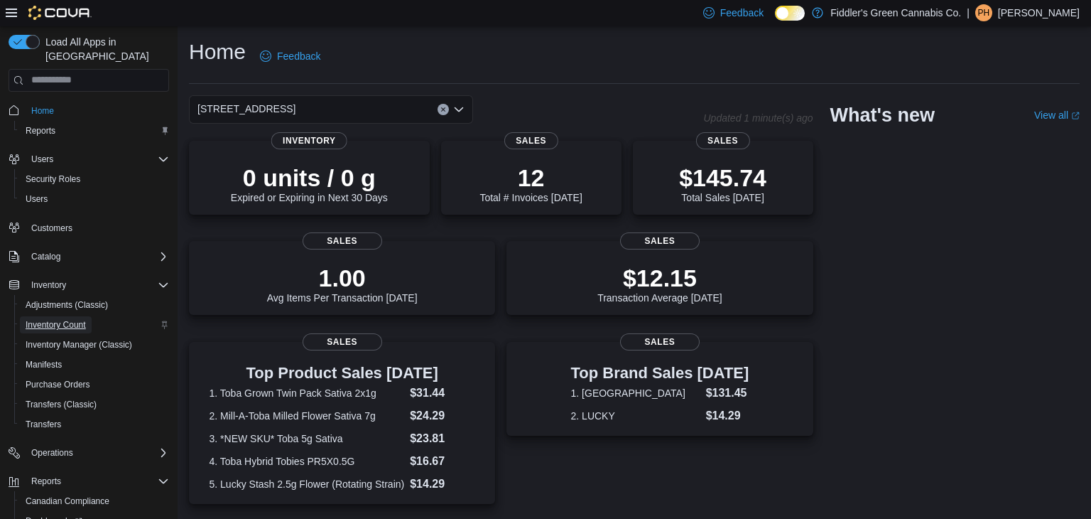
click at [50, 319] on span "Inventory Count" at bounding box center [56, 324] width 60 height 11
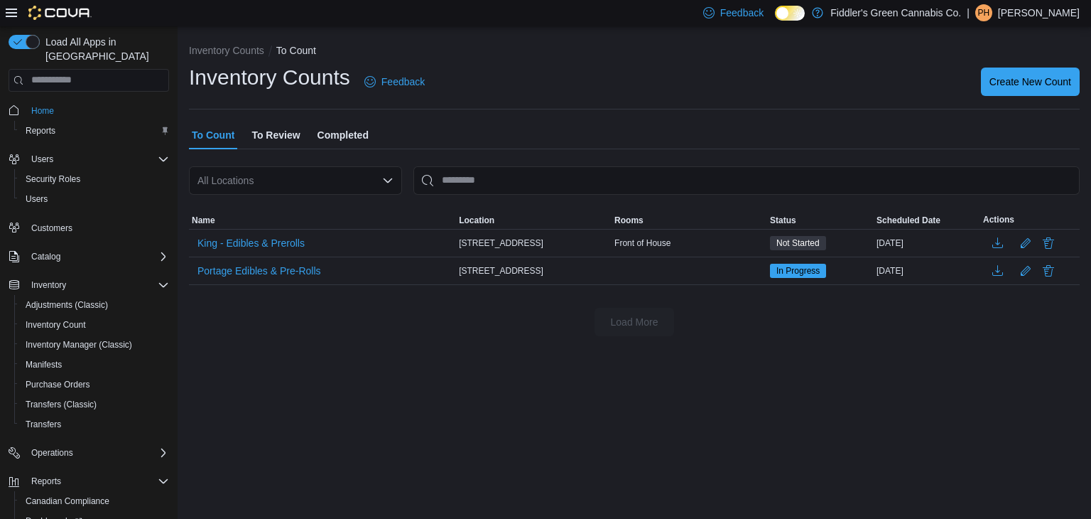
click at [1051, 16] on p "[PERSON_NAME]" at bounding box center [1039, 12] width 82 height 17
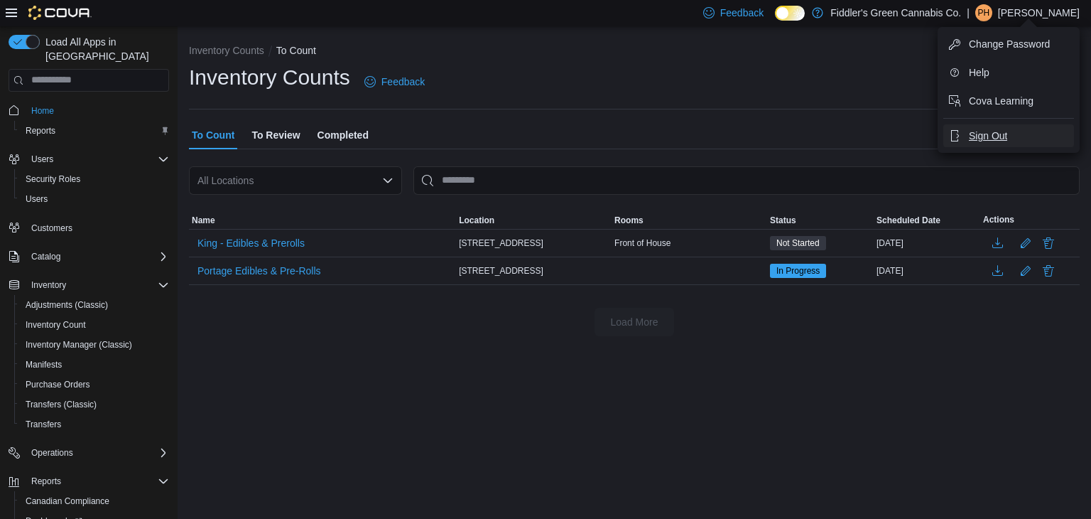
click at [1020, 135] on button "Sign Out" at bounding box center [1009, 135] width 131 height 23
